Goal: Information Seeking & Learning: Learn about a topic

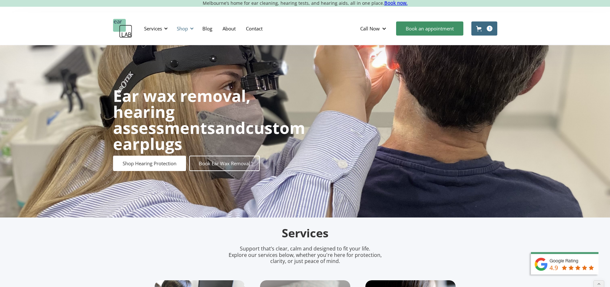
click at [186, 29] on div "Shop" at bounding box center [182, 28] width 11 height 6
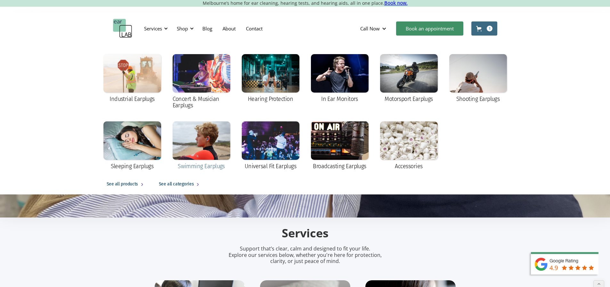
click at [198, 143] on div at bounding box center [202, 140] width 58 height 38
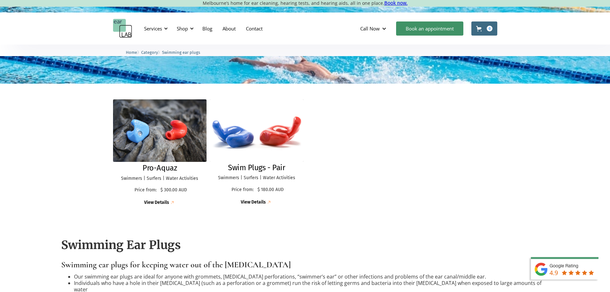
scroll to position [128, 0]
click at [125, 28] on img "home" at bounding box center [122, 28] width 19 height 19
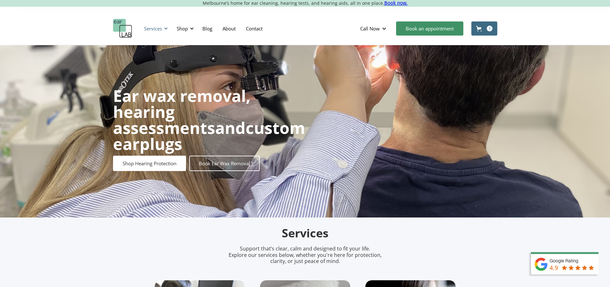
click at [155, 29] on div "Services" at bounding box center [153, 28] width 18 height 6
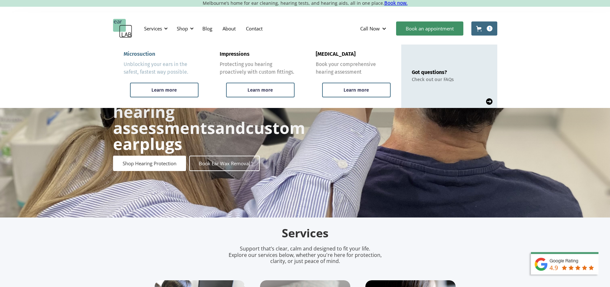
click at [149, 53] on div "Microsuction" at bounding box center [140, 54] width 32 height 6
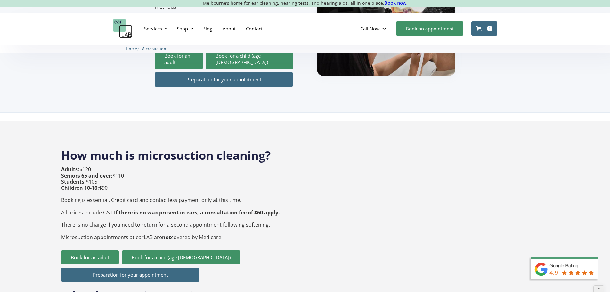
scroll to position [160, 0]
